Goal: Task Accomplishment & Management: Use online tool/utility

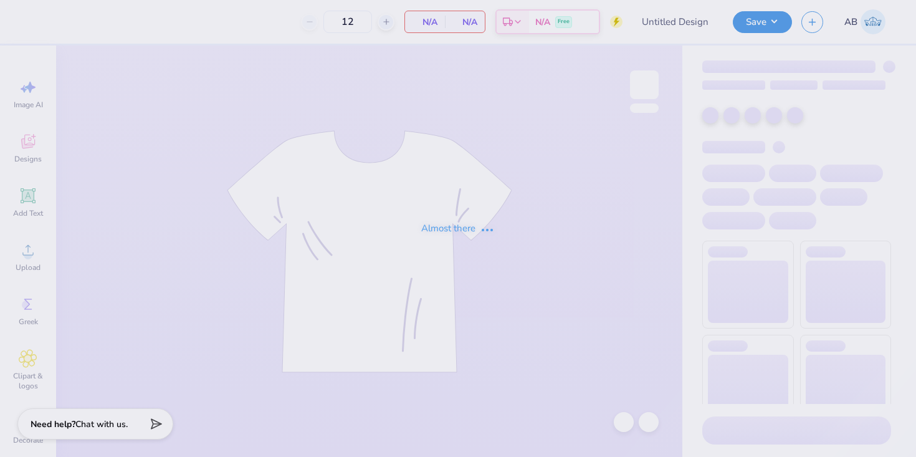
type input "ADPi - Greek Groove"
type input "50"
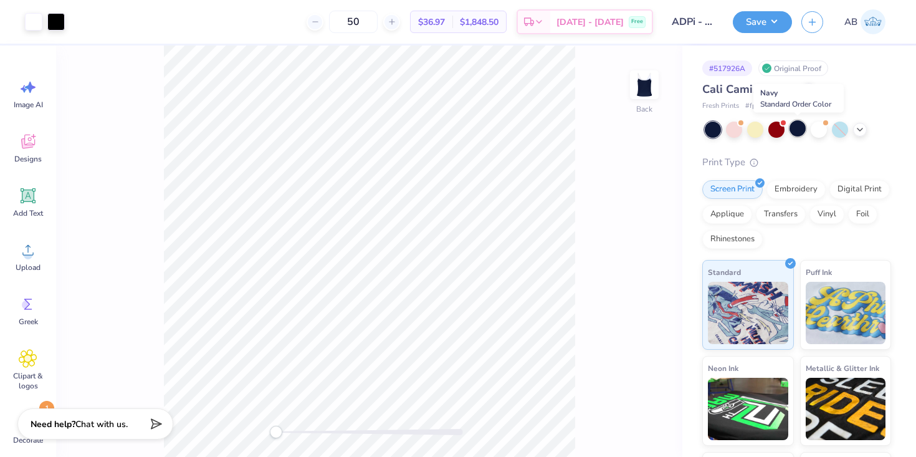
click at [793, 133] on div at bounding box center [797, 128] width 16 height 16
click at [762, 16] on button "Save" at bounding box center [762, 20] width 59 height 22
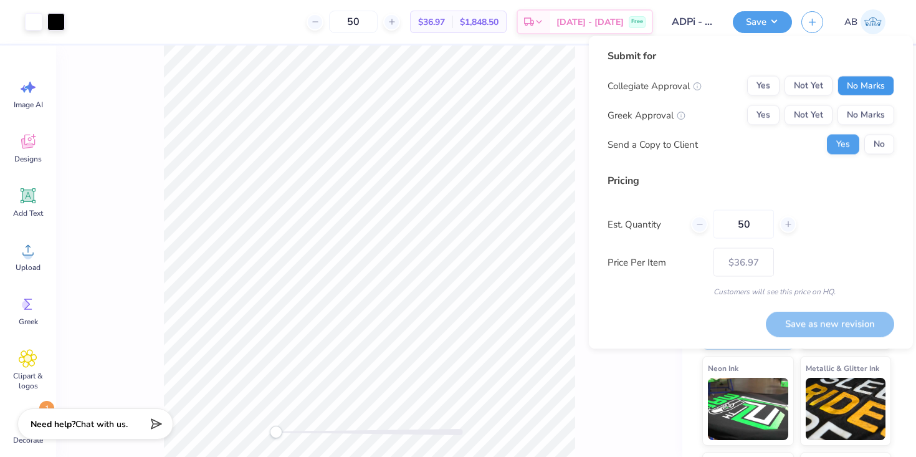
click at [862, 83] on button "No Marks" at bounding box center [865, 86] width 57 height 20
click at [864, 118] on button "No Marks" at bounding box center [865, 115] width 57 height 20
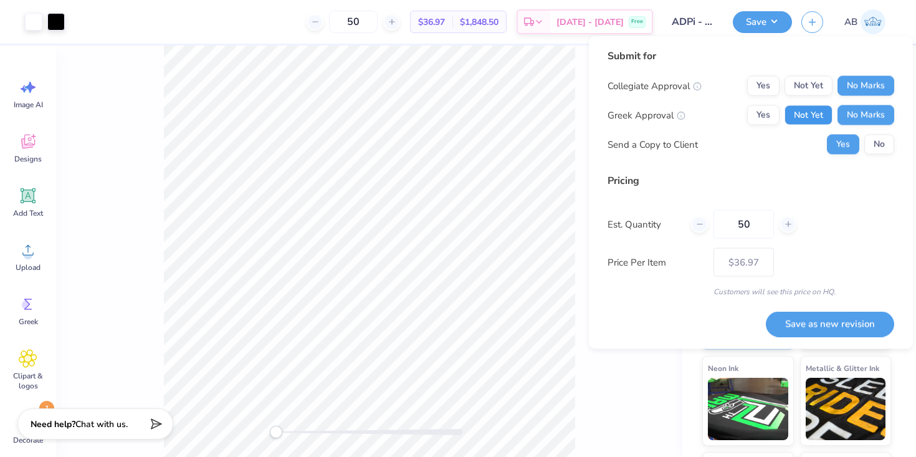
click at [800, 117] on button "Not Yet" at bounding box center [808, 115] width 48 height 20
click at [873, 144] on button "No" at bounding box center [879, 145] width 30 height 20
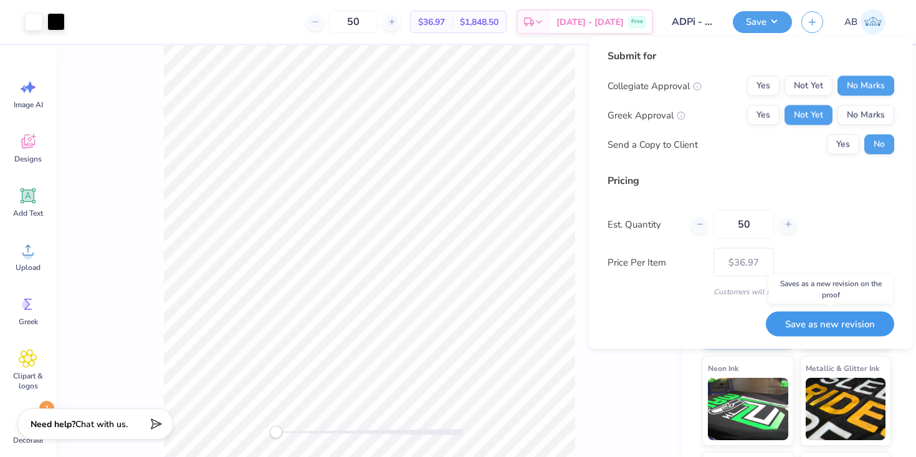
click at [846, 321] on button "Save as new revision" at bounding box center [830, 324] width 128 height 26
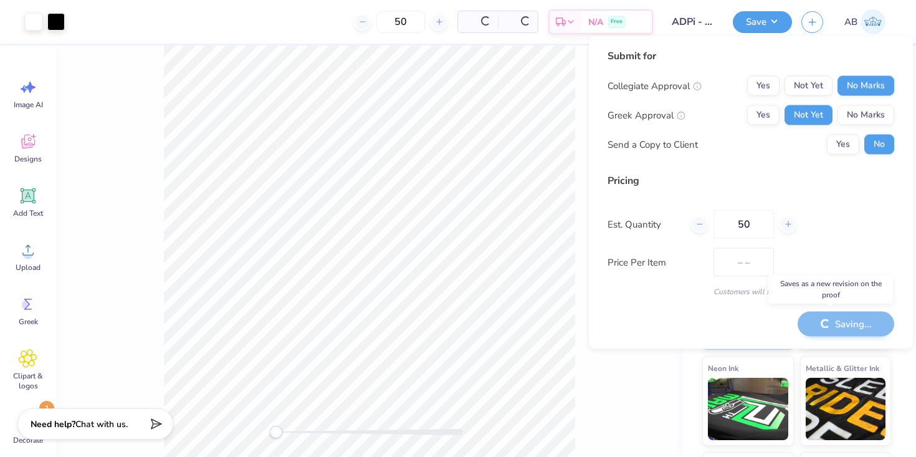
type input "$36.97"
